Goal: Check status: Check status

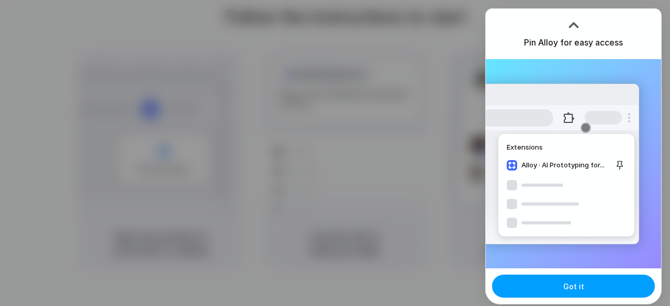
click at [562, 287] on button "Got it" at bounding box center [573, 286] width 163 height 23
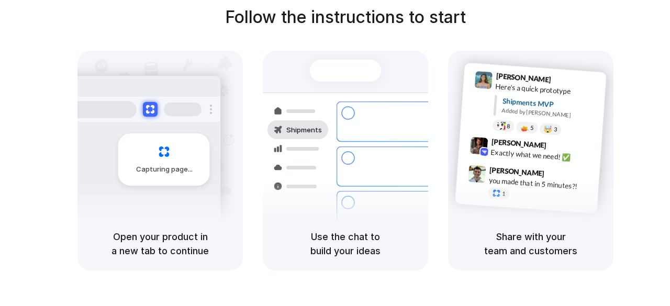
click at [332, 187] on div "Container from [GEOGRAPHIC_DATA] 40ft • ETA [DATE] • In transit Express deliver…" at bounding box center [383, 166] width 111 height 146
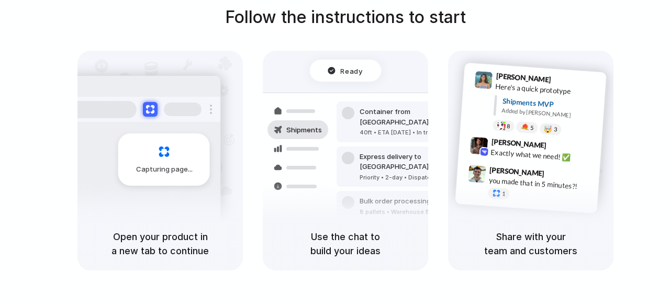
click at [501, 175] on div "you made that in 5 minutes?!" at bounding box center [540, 184] width 105 height 18
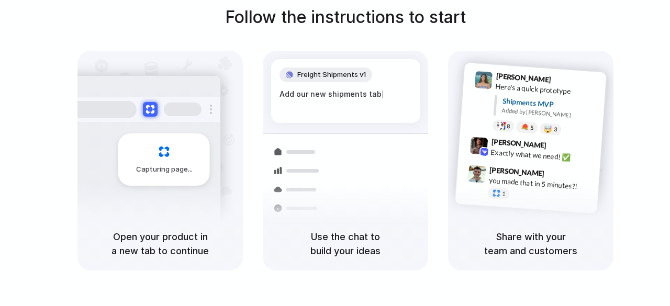
click at [604, 203] on div "[PERSON_NAME] 9:41 AM Here's a quick prototype Shipments MVP Added by [PERSON_N…" at bounding box center [530, 134] width 165 height 166
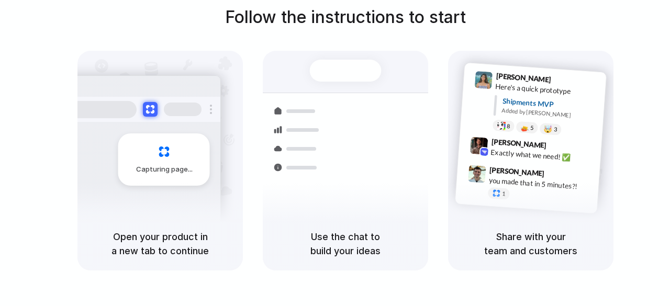
click at [340, 125] on div "Container from [GEOGRAPHIC_DATA] 40ft • ETA [DATE] • In transit" at bounding box center [406, 127] width 141 height 41
click at [371, 174] on div "Container from [GEOGRAPHIC_DATA] 40ft • ETA [DATE] • In transit Express deliver…" at bounding box center [383, 166] width 111 height 146
click at [212, 191] on div "Capturing page" at bounding box center [142, 155] width 158 height 161
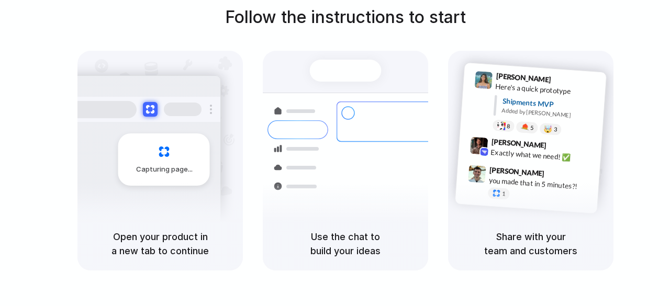
click at [155, 266] on div "Open your product in a new tab to continue" at bounding box center [159, 243] width 165 height 53
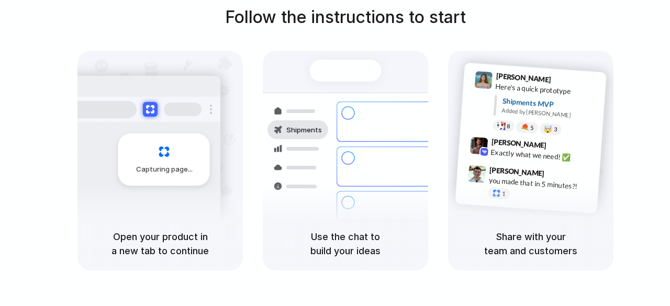
click at [155, 266] on div "Open your product in a new tab to continue" at bounding box center [159, 243] width 165 height 53
click at [196, 242] on h5 "Open your product in a new tab to continue" at bounding box center [160, 244] width 140 height 28
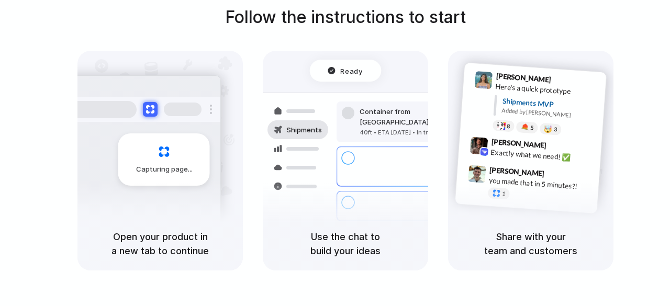
click at [413, 163] on div "Express delivery to [GEOGRAPHIC_DATA] Priority • 2-day • Dispatched" at bounding box center [406, 166] width 141 height 41
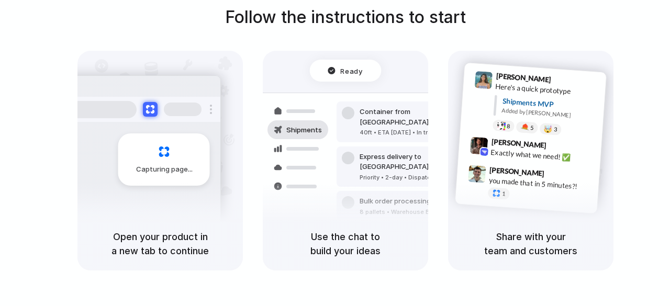
drag, startPoint x: 367, startPoint y: 121, endPoint x: 369, endPoint y: 160, distance: 38.2
click at [368, 274] on div "Follow the instructions to start Capturing page Open your product in a new tab …" at bounding box center [345, 163] width 691 height 327
click at [368, 173] on div "Priority • 2-day • Dispatched" at bounding box center [415, 177] width 113 height 9
click at [365, 164] on div "Express delivery to [GEOGRAPHIC_DATA] Priority • 2-day • Dispatched" at bounding box center [406, 166] width 141 height 41
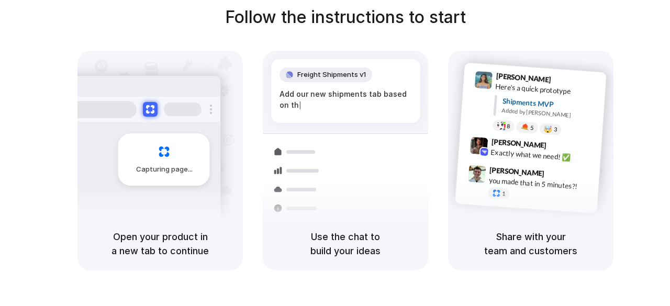
click at [654, 55] on div "Follow the instructions to start Capturing page Open your product in a new tab …" at bounding box center [345, 138] width 670 height 266
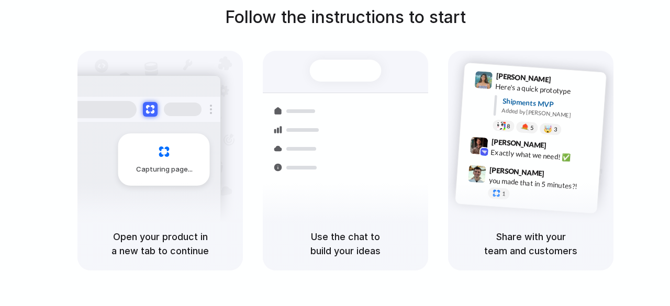
click at [364, 193] on div "Express delivery to [GEOGRAPHIC_DATA] Priority • 2-day • Dispatched" at bounding box center [406, 172] width 141 height 41
